Goal: Information Seeking & Learning: Learn about a topic

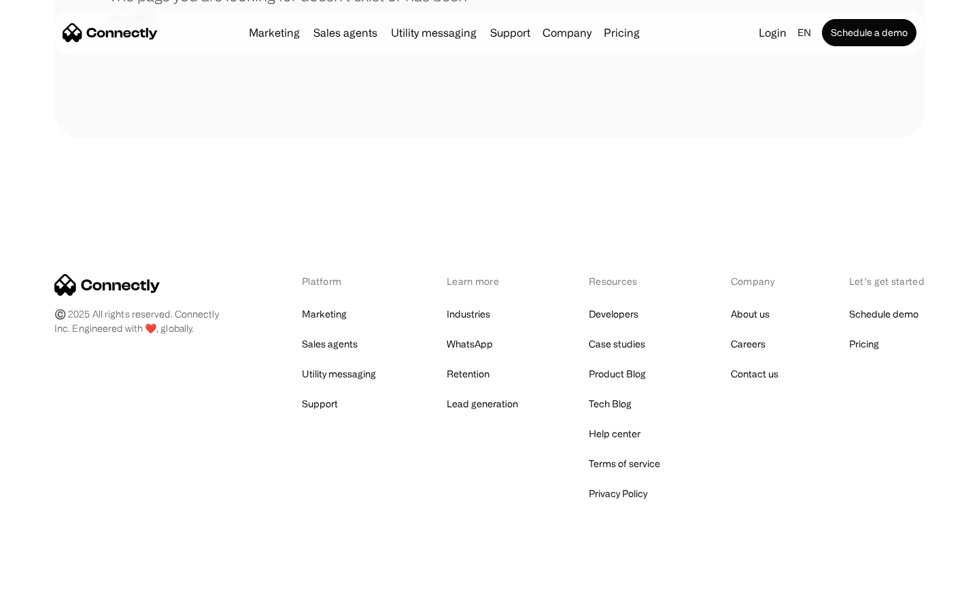
scroll to position [248, 0]
